Goal: Information Seeking & Learning: Learn about a topic

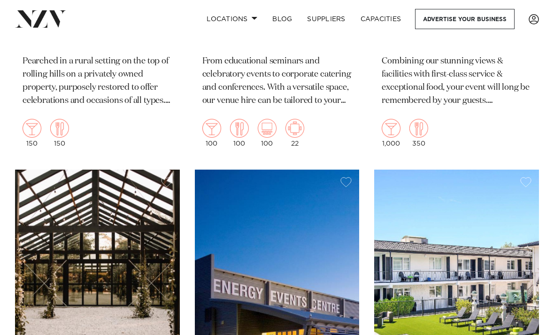
scroll to position [2346, 0]
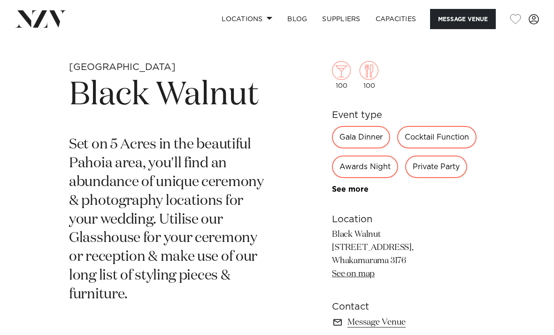
scroll to position [276, 0]
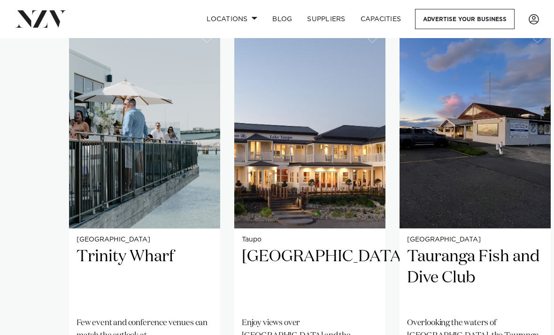
scroll to position [628, 0]
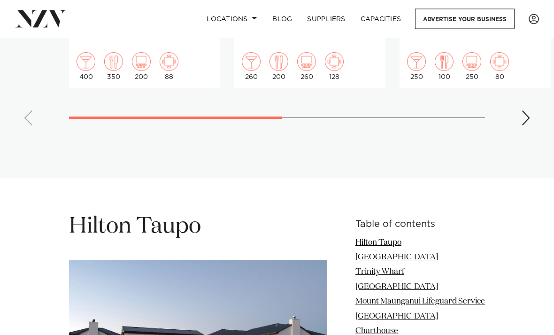
click at [524, 117] on div "Next slide" at bounding box center [525, 118] width 9 height 15
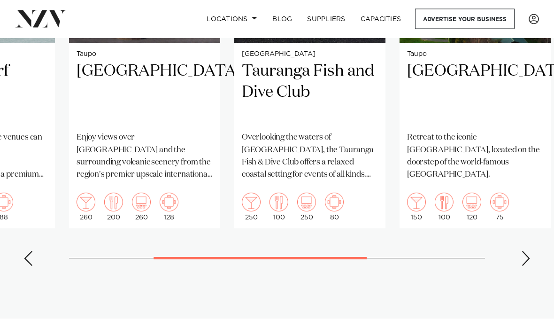
scroll to position [811, 0]
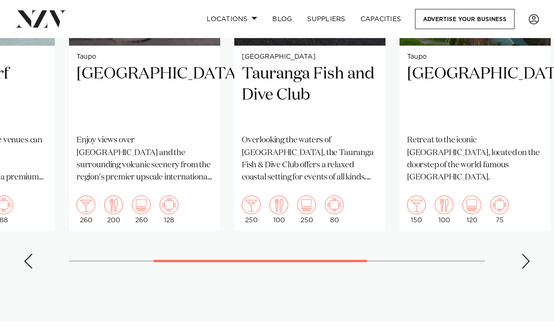
click at [517, 252] on swiper-container "Tauranga Trinity Wharf Few event and conference venues can match the outlook at…" at bounding box center [277, 59] width 554 height 433
click at [524, 254] on div "Next slide" at bounding box center [525, 261] width 9 height 15
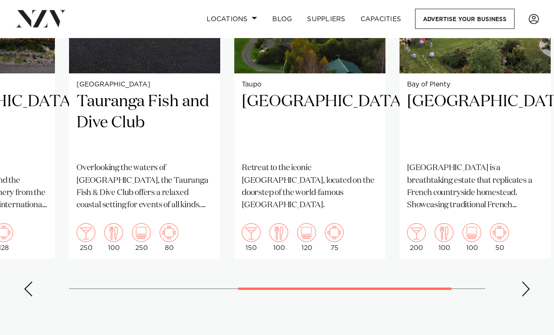
click at [525, 288] on div "Next slide" at bounding box center [525, 289] width 9 height 15
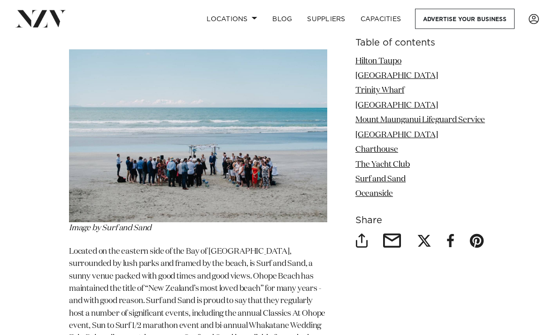
scroll to position [4520, 0]
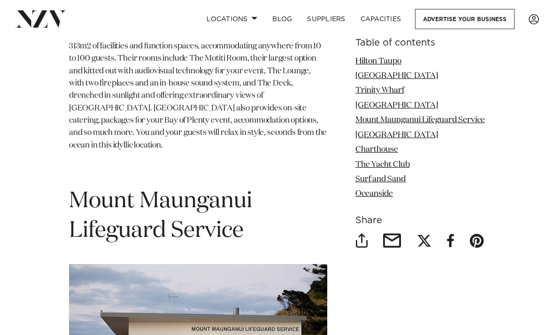
scroll to position [2556, 0]
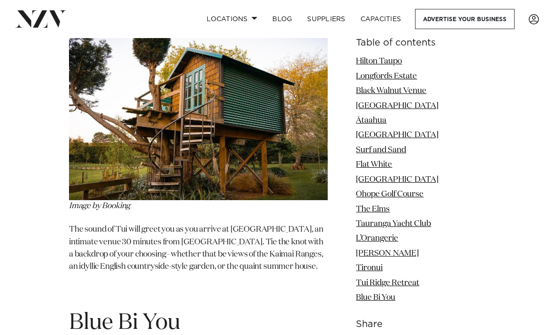
scroll to position [6247, 0]
